Goal: Book appointment/travel/reservation

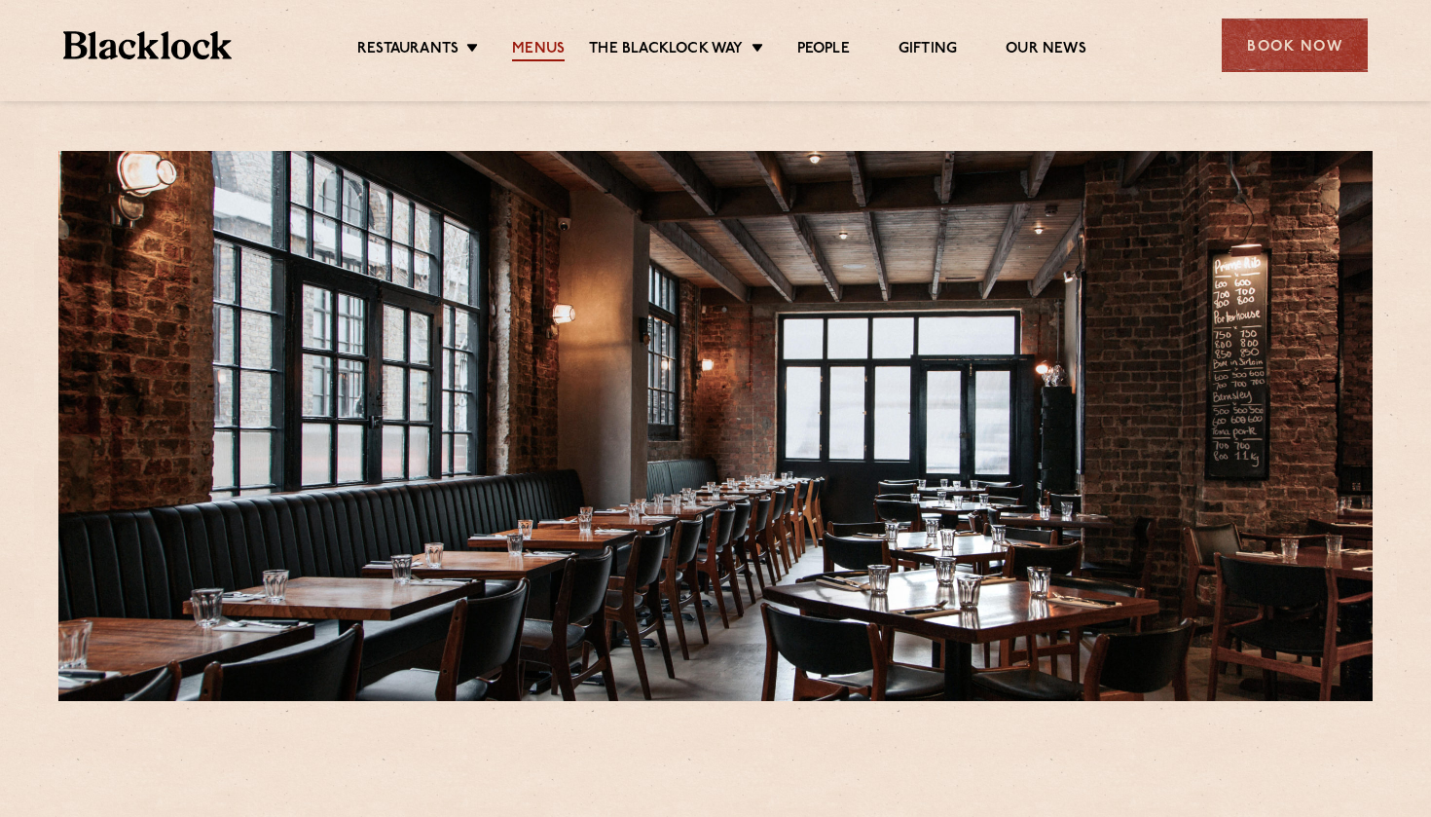
click at [545, 48] on link "Menus" at bounding box center [538, 50] width 53 height 21
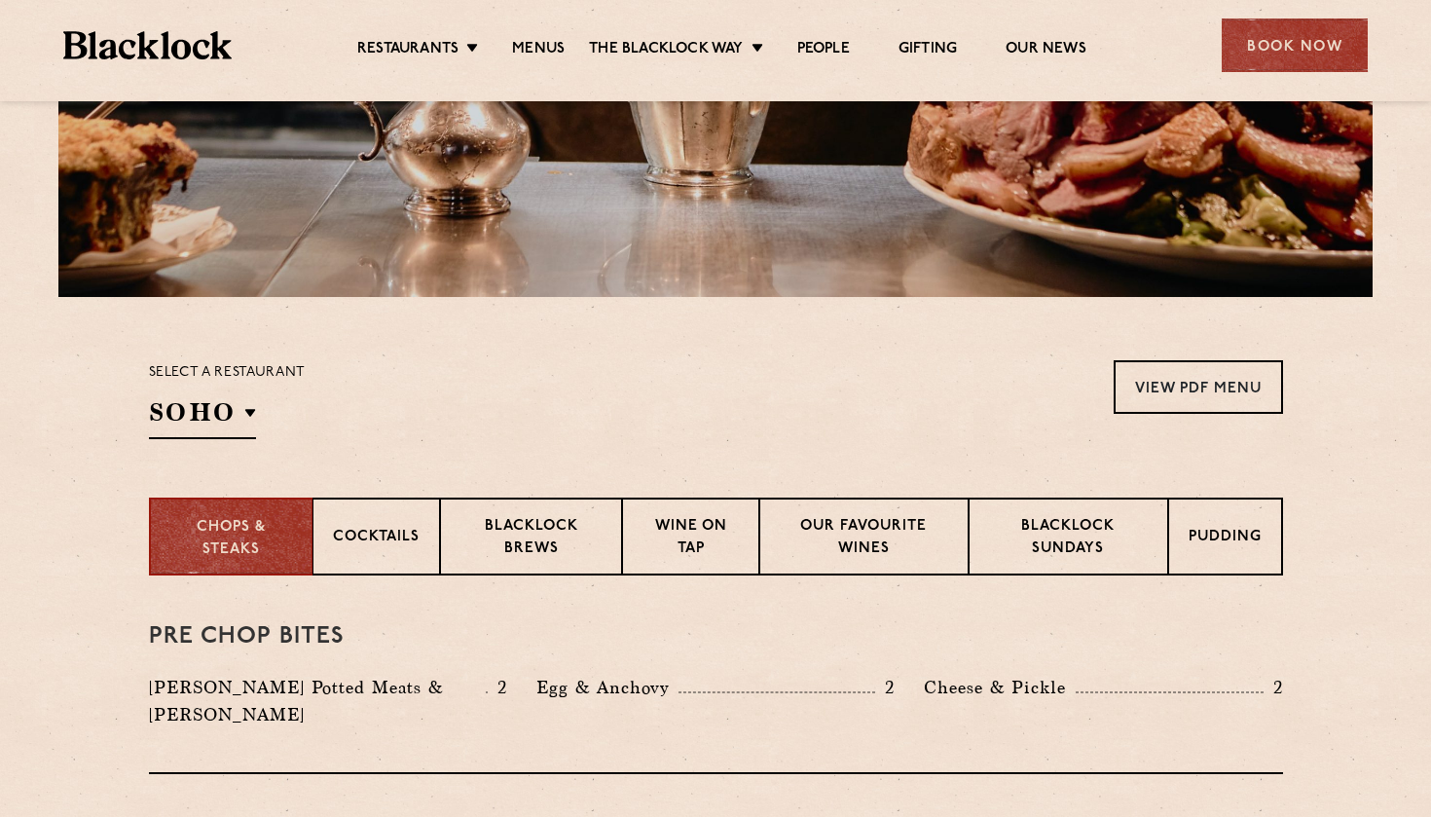
scroll to position [443, 0]
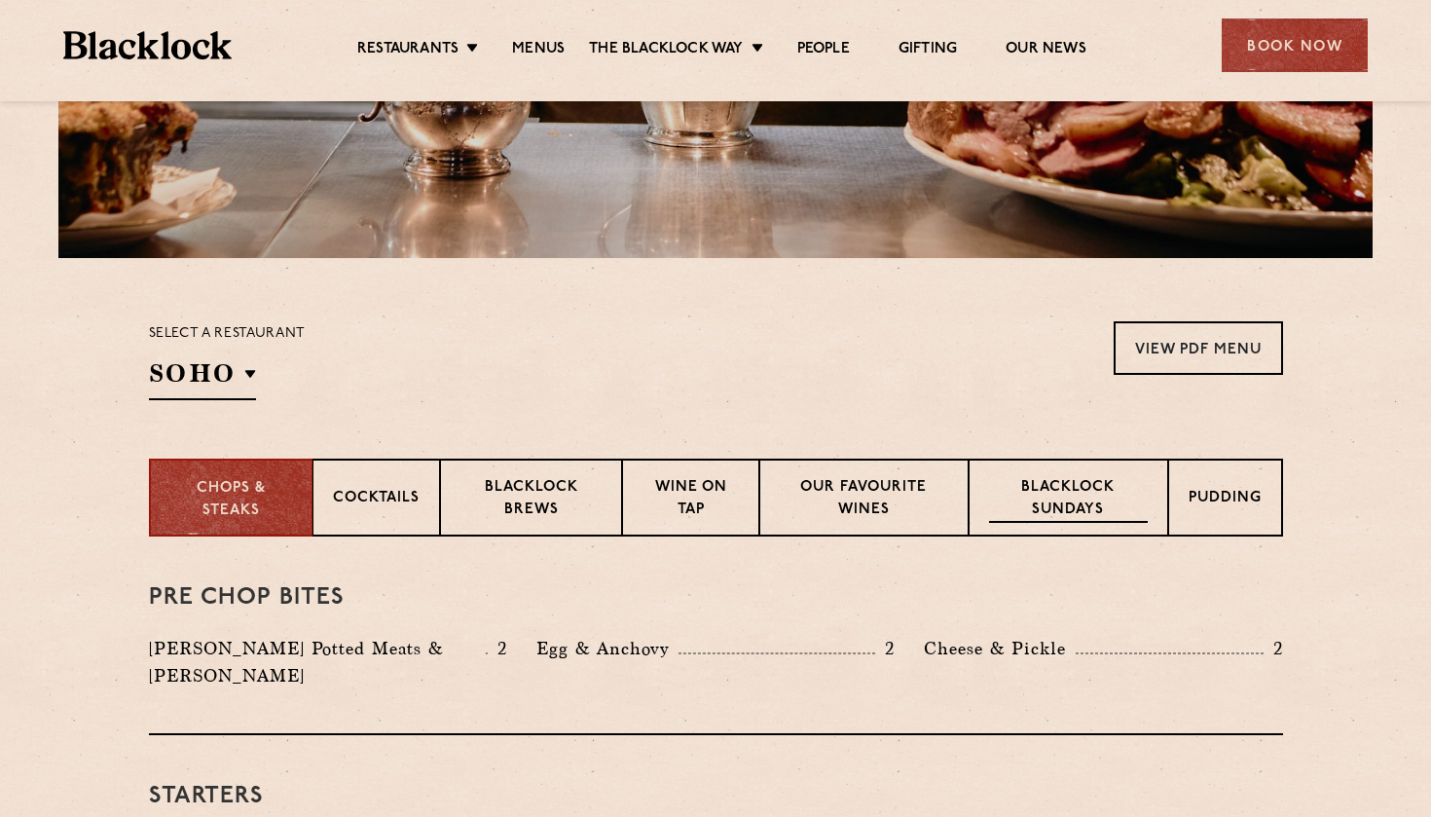
click at [1075, 499] on p "Blacklock Sundays" at bounding box center [1068, 500] width 158 height 46
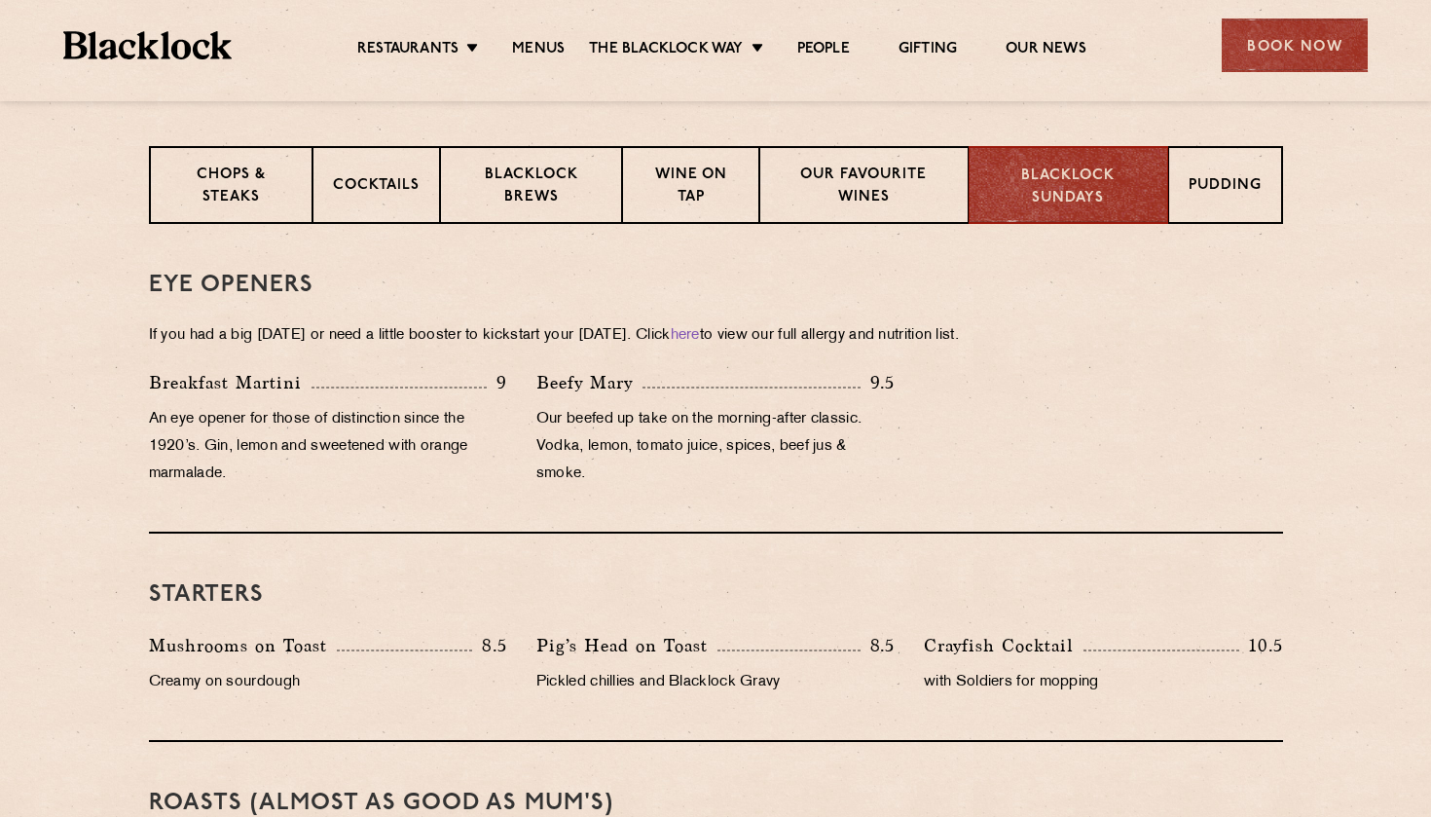
scroll to position [258, 0]
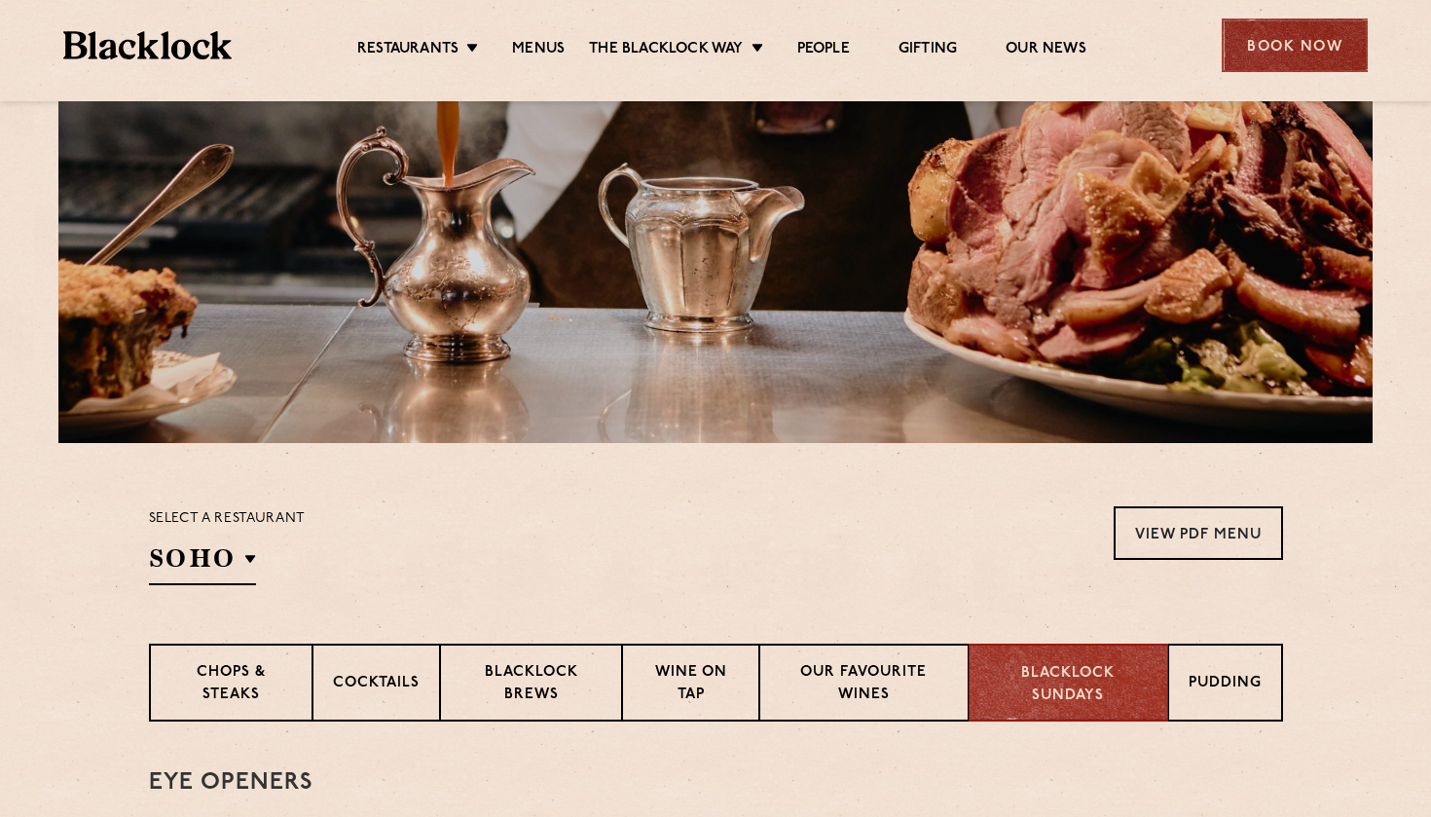
click at [1292, 38] on div "Book Now" at bounding box center [1295, 45] width 146 height 54
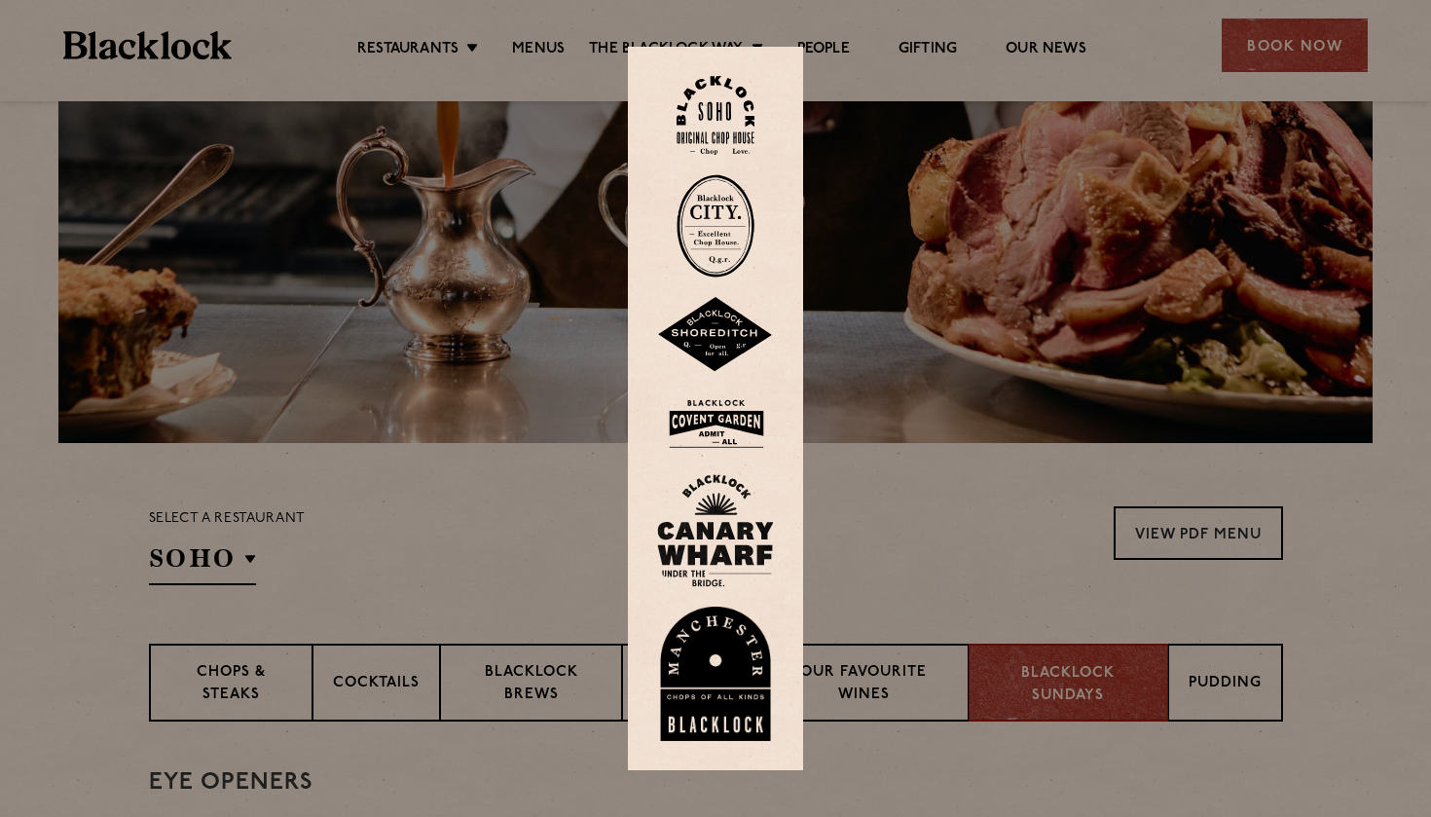
click at [715, 345] on img at bounding box center [715, 335] width 117 height 76
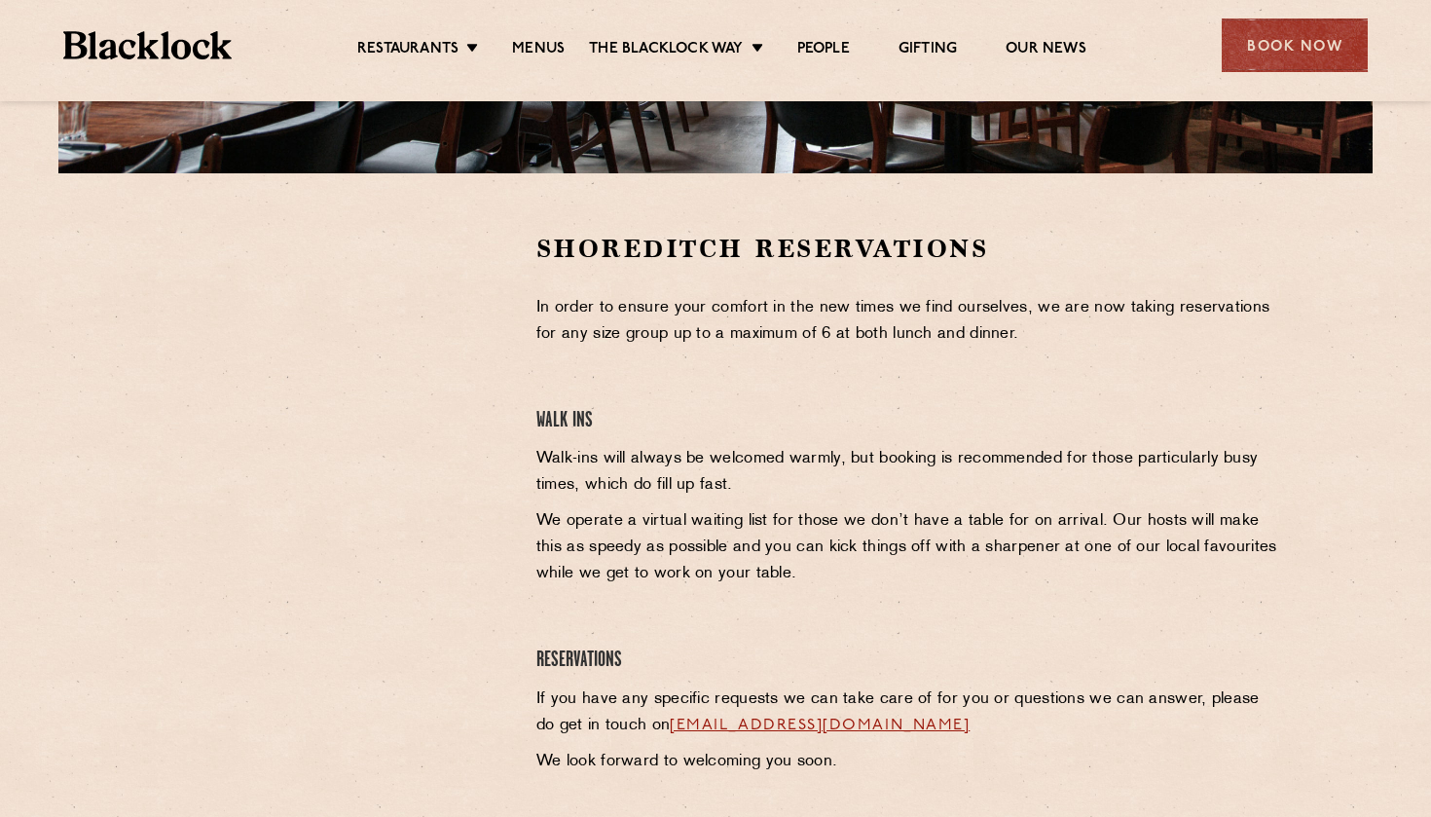
scroll to position [527, 0]
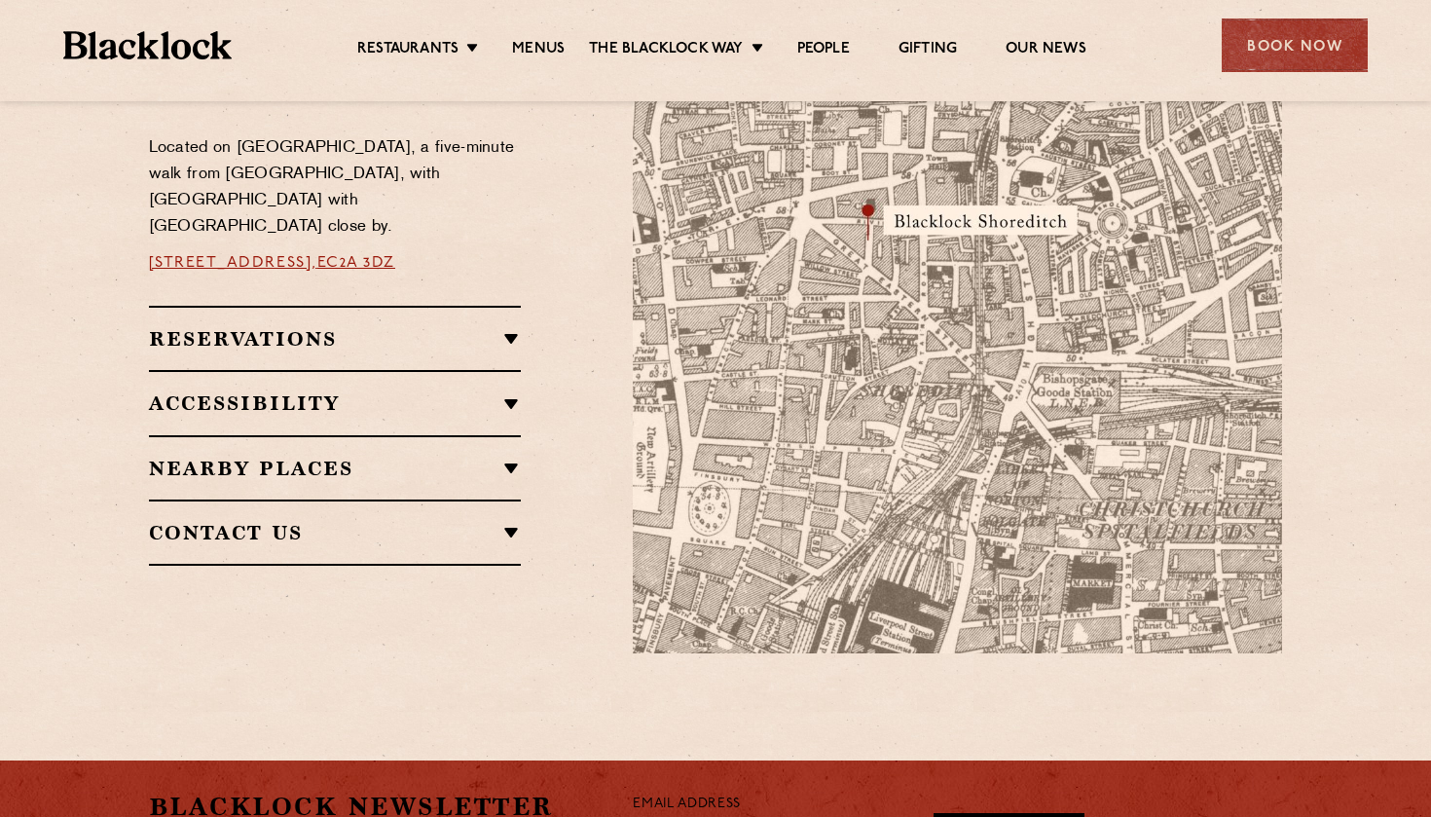
scroll to position [1175, 0]
click at [506, 328] on h2 "Reservations" at bounding box center [335, 339] width 373 height 23
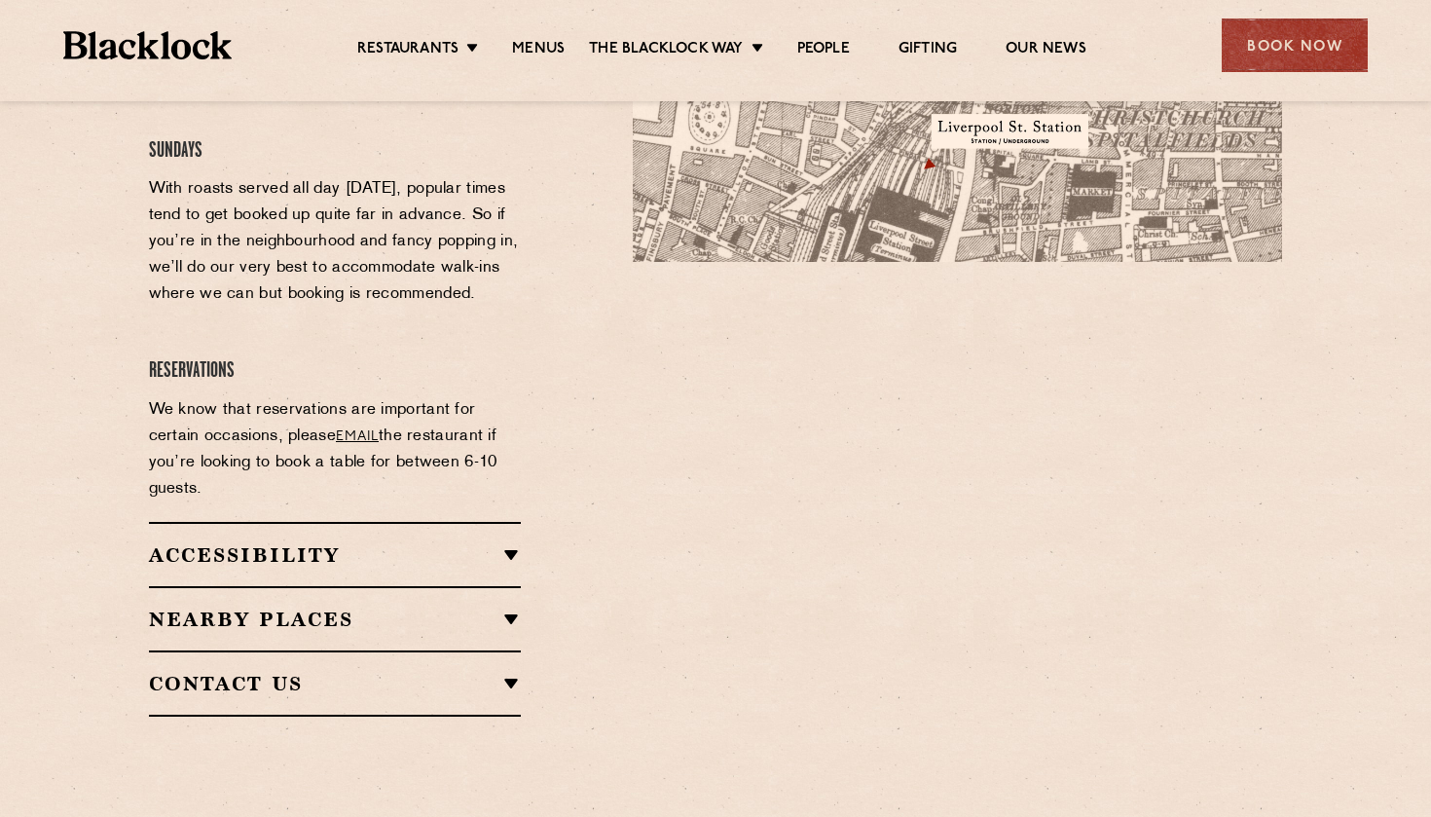
scroll to position [1569, 0]
click at [370, 427] on link "email" at bounding box center [357, 434] width 43 height 15
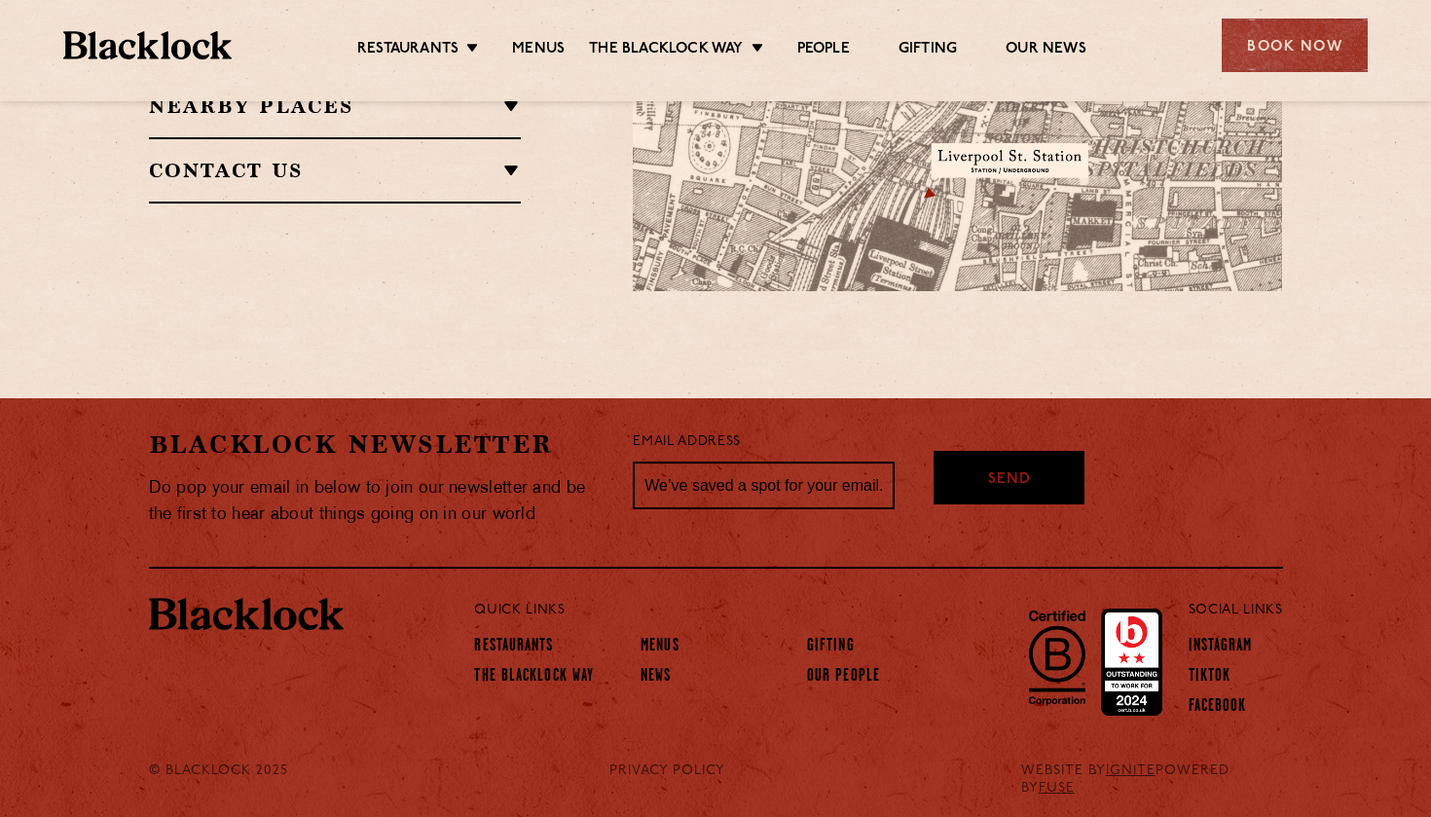
click at [513, 159] on h2 "Contact Us" at bounding box center [335, 170] width 373 height 23
